Goal: Information Seeking & Learning: Learn about a topic

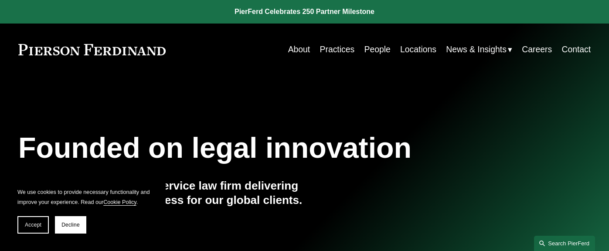
click at [551, 241] on link "Search this site" at bounding box center [564, 243] width 61 height 15
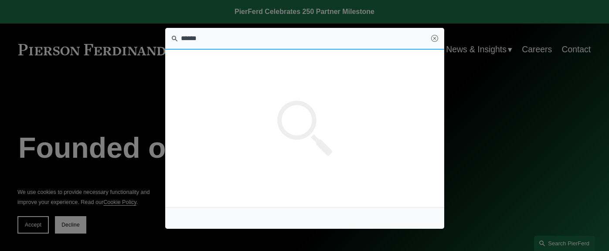
type input "******"
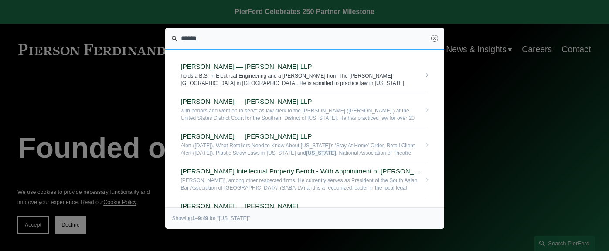
click at [252, 67] on span "[PERSON_NAME] — [PERSON_NAME] LLP" at bounding box center [301, 67] width 240 height 8
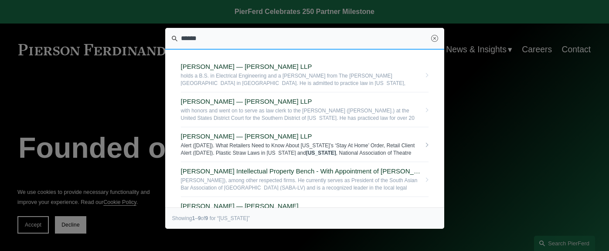
click at [256, 140] on link "[PERSON_NAME] — [PERSON_NAME] LLP Alert ([DATE]). What Retailers Need to Know A…" at bounding box center [305, 144] width 248 height 35
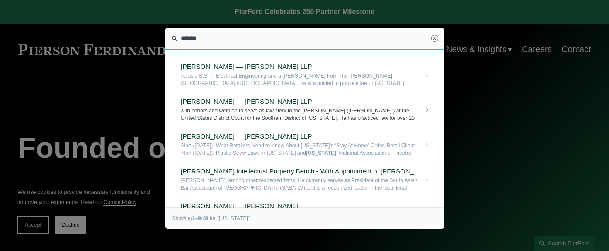
click at [289, 107] on span "with honors and went on to serve as law clerk to the [PERSON_NAME] ([PERSON_NAM…" at bounding box center [301, 114] width 240 height 14
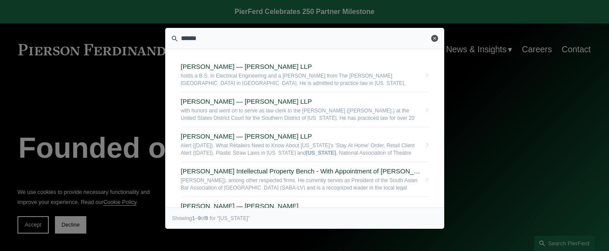
click at [435, 40] on link "Close" at bounding box center [434, 38] width 7 height 7
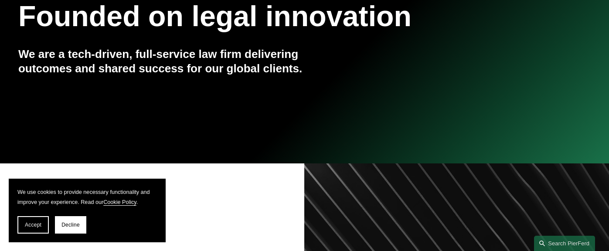
scroll to position [192, 0]
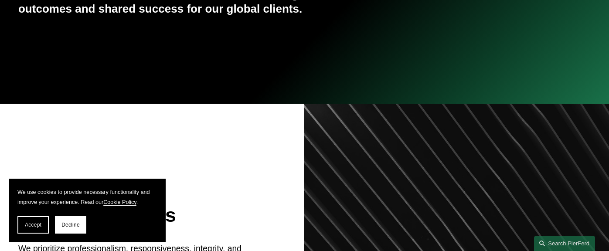
click at [72, 224] on span "Decline" at bounding box center [71, 225] width 18 height 6
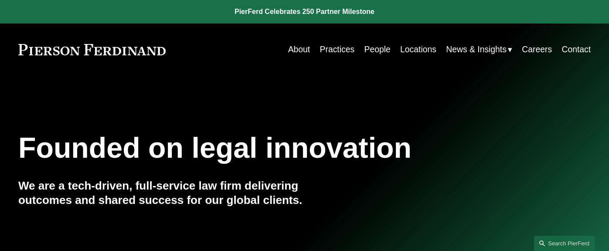
scroll to position [0, 0]
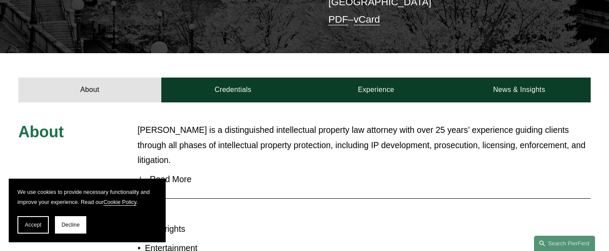
scroll to position [215, 0]
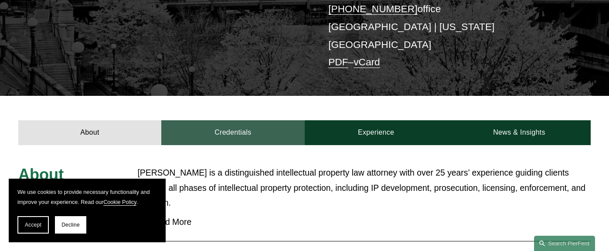
click at [240, 120] on link "Credentials" at bounding box center [232, 132] width 143 height 24
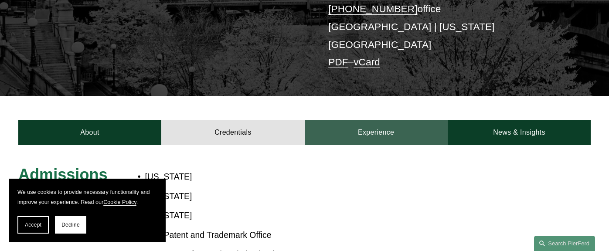
click at [361, 120] on link "Experience" at bounding box center [376, 132] width 143 height 24
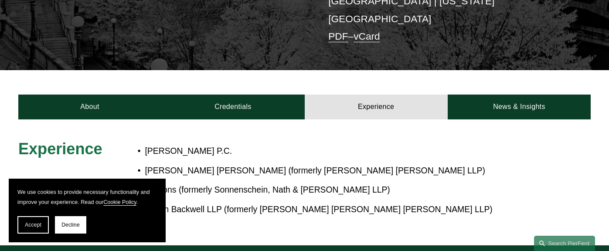
scroll to position [247, 0]
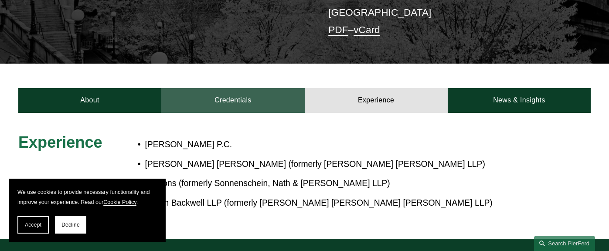
click at [260, 88] on link "Credentials" at bounding box center [232, 100] width 143 height 24
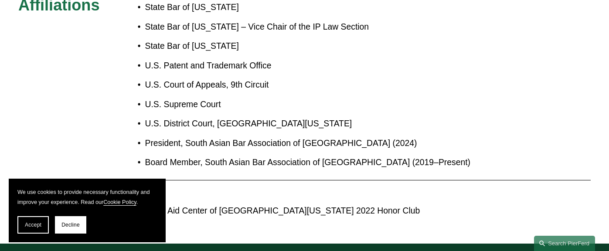
scroll to position [607, 0]
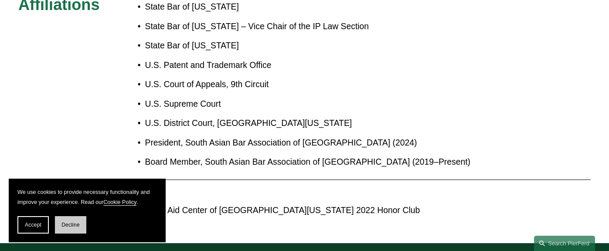
click at [73, 229] on button "Decline" at bounding box center [70, 224] width 31 height 17
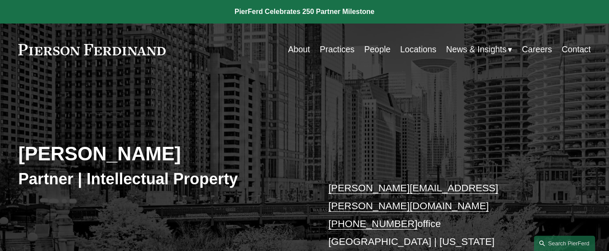
scroll to position [0, 0]
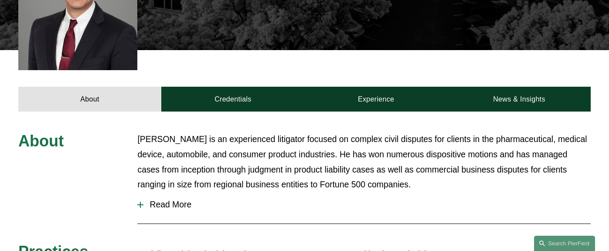
scroll to position [296, 0]
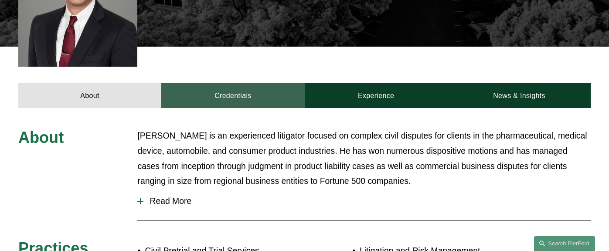
click at [270, 83] on link "Credentials" at bounding box center [232, 95] width 143 height 24
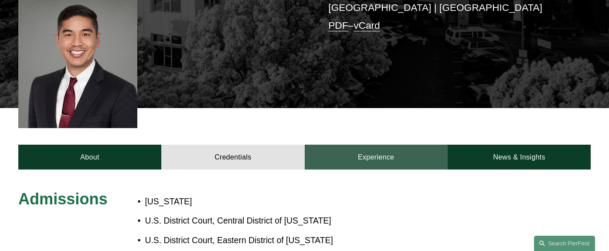
scroll to position [234, 0]
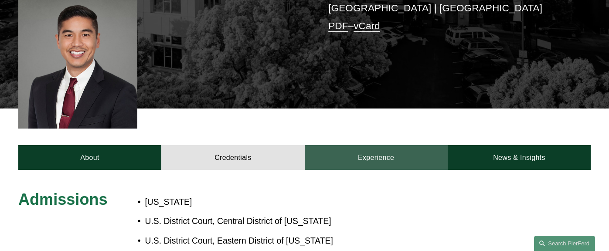
click at [364, 145] on link "Experience" at bounding box center [376, 157] width 143 height 24
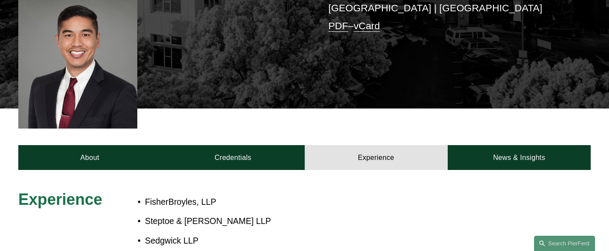
scroll to position [281, 0]
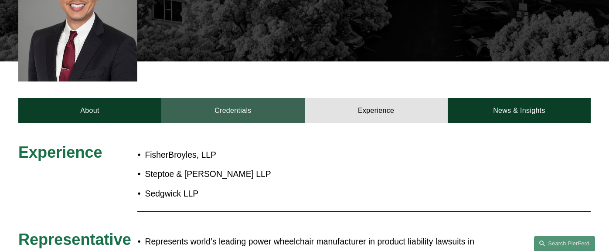
click at [229, 98] on link "Credentials" at bounding box center [232, 110] width 143 height 24
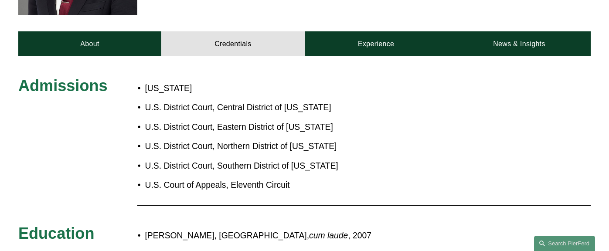
scroll to position [370, 0]
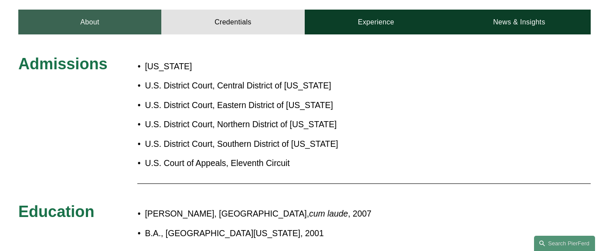
click at [96, 10] on link "About" at bounding box center [89, 22] width 143 height 24
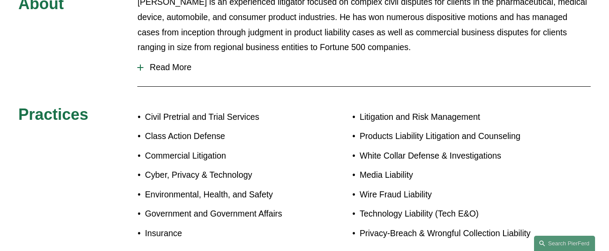
scroll to position [544, 0]
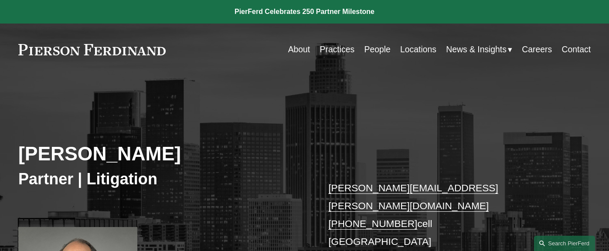
scroll to position [242, 0]
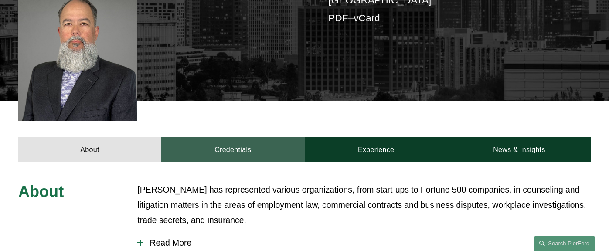
click at [246, 137] on link "Credentials" at bounding box center [232, 149] width 143 height 24
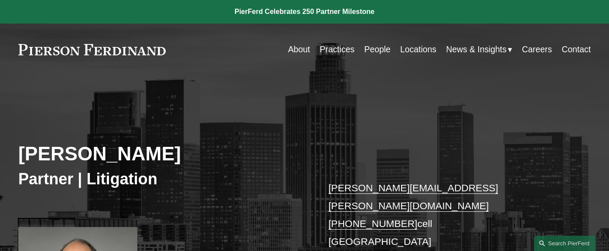
scroll to position [0, 0]
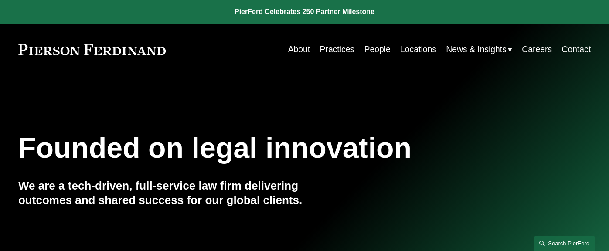
click at [571, 243] on link "Search this site" at bounding box center [564, 243] width 61 height 15
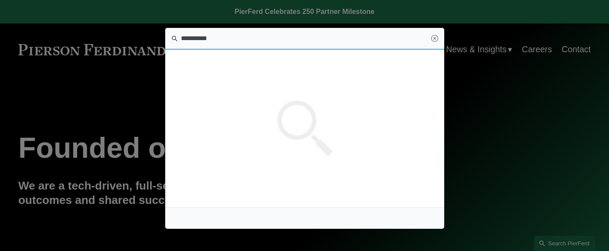
type input "**********"
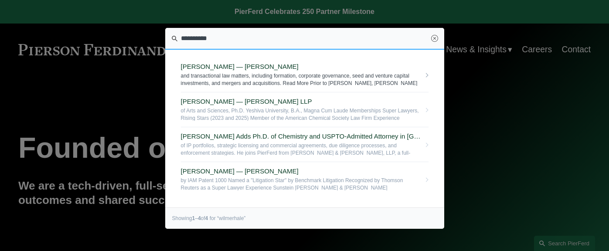
click at [283, 72] on link "Yvonne Elosiebo — Pierson Ferdinand LLP and transactional law matters, includin…" at bounding box center [305, 75] width 248 height 35
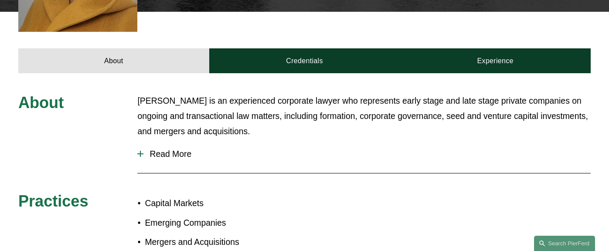
scroll to position [360, 0]
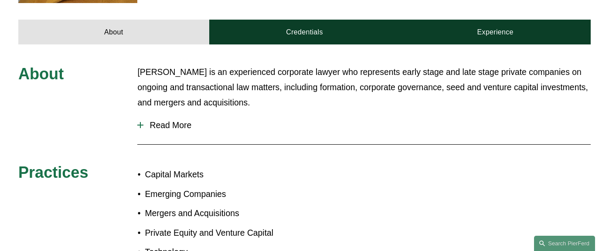
click at [154, 120] on span "Read More" at bounding box center [368, 125] width 448 height 10
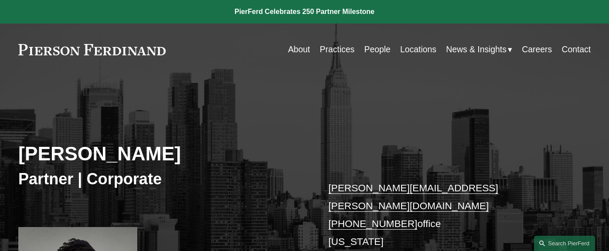
scroll to position [0, 0]
